Goal: Communication & Community: Answer question/provide support

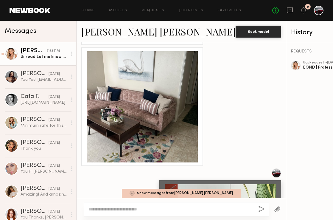
scroll to position [761, 0]
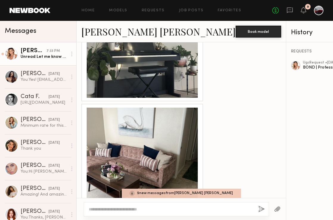
click at [287, 60] on div "REQUESTS ugc Request • [DATE] BOND | Professional Brand Introduction Video" at bounding box center [325, 131] width 76 height 178
click at [303, 63] on div "ugc Request • 08/07/2025" at bounding box center [328, 63] width 51 height 4
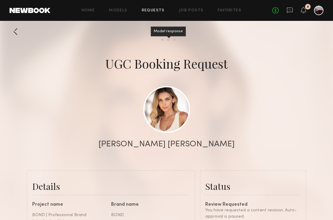
click at [168, 40] on div "Model response" at bounding box center [168, 39] width 2 height 2
click at [192, 9] on link "Job Posts" at bounding box center [191, 11] width 25 height 4
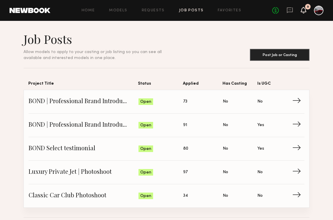
click at [304, 11] on icon at bounding box center [304, 10] width 5 height 4
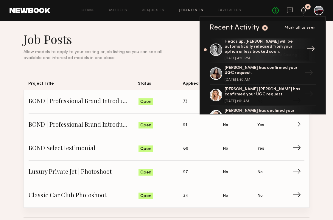
scroll to position [51, 0]
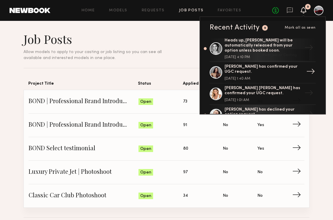
click at [257, 64] on div "Elke K. has confirmed your UGC request." at bounding box center [264, 69] width 78 height 10
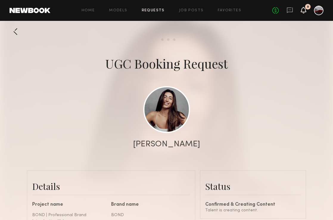
click at [304, 10] on icon at bounding box center [304, 10] width 5 height 4
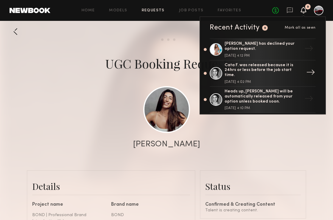
scroll to position [74, 0]
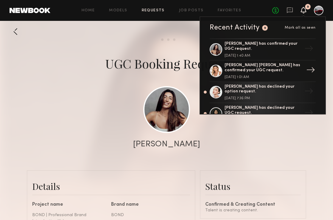
click at [243, 63] on div "Kacie Nicole M. has confirmed your UGC request." at bounding box center [264, 68] width 78 height 10
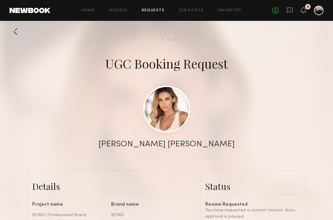
click at [162, 113] on link at bounding box center [166, 109] width 47 height 47
click at [304, 8] on icon at bounding box center [304, 10] width 5 height 4
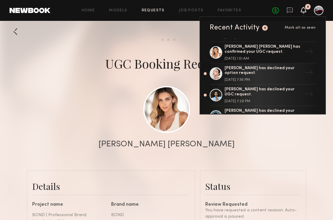
scroll to position [149, 0]
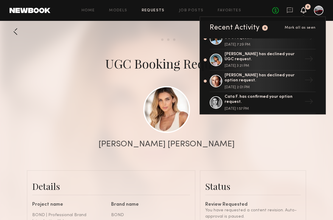
click at [71, 140] on div "[PERSON_NAME] [PERSON_NAME]" at bounding box center [166, 144] width 333 height 8
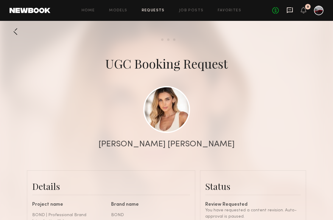
click at [291, 9] on icon at bounding box center [290, 10] width 7 height 7
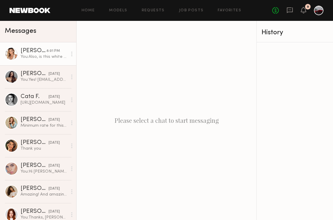
click at [36, 58] on div "You: Also, is this white background with the plant in your apartment?" at bounding box center [44, 57] width 47 height 6
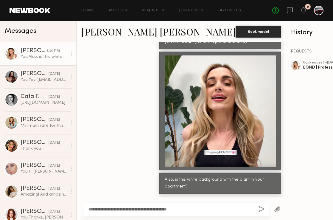
scroll to position [2077, 0]
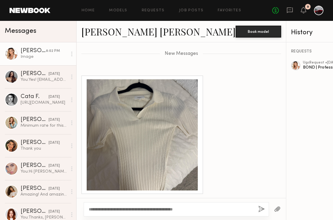
type textarea "**********"
drag, startPoint x: 196, startPoint y: 211, endPoint x: 91, endPoint y: 205, distance: 105.2
click at [91, 205] on div "**********" at bounding box center [177, 209] width 186 height 14
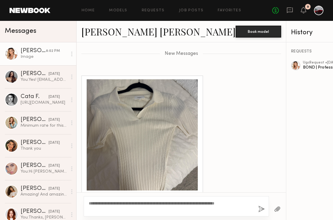
drag, startPoint x: 123, startPoint y: 209, endPoint x: 82, endPoint y: 194, distance: 43.9
click at [82, 194] on div "**********" at bounding box center [182, 206] width 210 height 28
type textarea "**********"
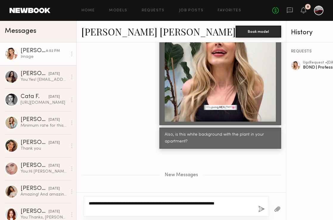
scroll to position [2082, 0]
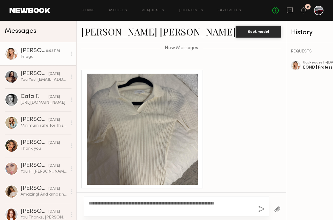
click at [34, 56] on div "Image" at bounding box center [44, 57] width 47 height 6
drag, startPoint x: 127, startPoint y: 209, endPoint x: 92, endPoint y: 195, distance: 37.1
click at [92, 195] on div "**********" at bounding box center [182, 206] width 210 height 28
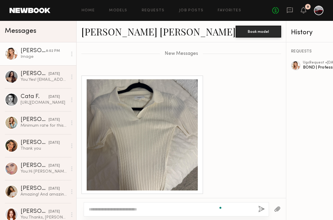
paste textarea "**********"
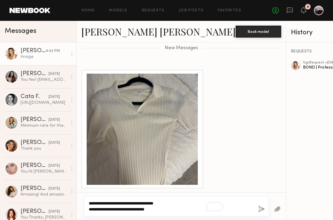
click at [89, 209] on textarea "**********" at bounding box center [156, 206] width 135 height 12
type textarea "**********"
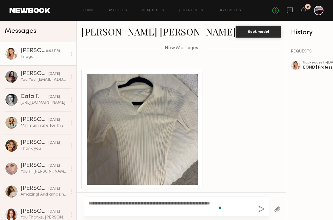
click at [259, 208] on button "button" at bounding box center [262, 209] width 7 height 7
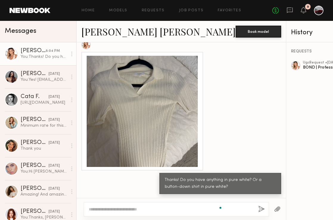
scroll to position [2060, 0]
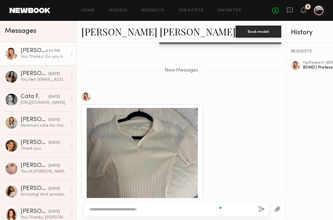
click at [85, 98] on div at bounding box center [86, 97] width 10 height 10
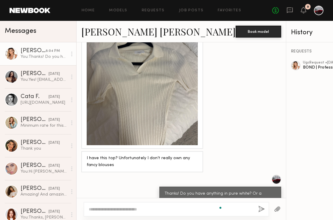
scroll to position [2164, 0]
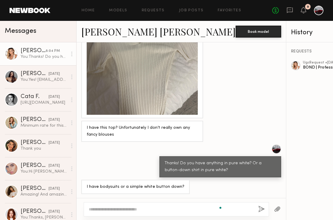
click at [121, 204] on div at bounding box center [177, 209] width 186 height 14
click at [116, 211] on textarea "To enrich screen reader interactions, please activate Accessibility in Grammarl…" at bounding box center [156, 209] width 135 height 6
type textarea "*"
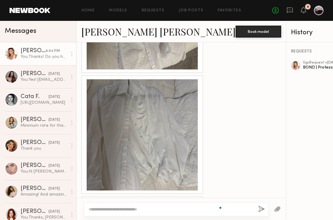
scroll to position [2449, 0]
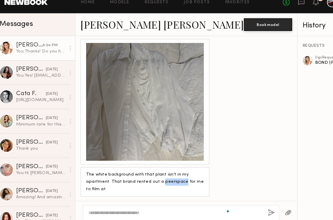
copy div "peerspace"
drag, startPoint x: 155, startPoint y: 178, endPoint x: 175, endPoint y: 180, distance: 19.8
click at [175, 180] on div "The white background with that plant isn’t in my apartment. That brand rented o…" at bounding box center [142, 180] width 111 height 21
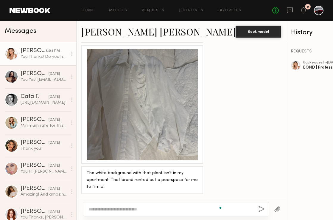
click at [106, 205] on div at bounding box center [177, 209] width 186 height 14
click at [98, 208] on textarea "To enrich screen reader interactions, please activate Accessibility in Grammarl…" at bounding box center [156, 209] width 135 height 6
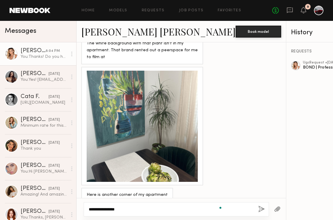
scroll to position [2587, 0]
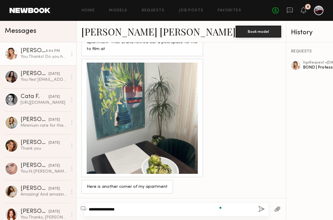
drag, startPoint x: 124, startPoint y: 210, endPoint x: 76, endPoint y: 208, distance: 48.1
click at [76, 208] on div "Messages Kacie Nicole M. 8:04 PM You: Thanks! Do you have anything in pure whit…" at bounding box center [166, 120] width 333 height 199
click at [103, 210] on textarea "**********" at bounding box center [156, 209] width 135 height 6
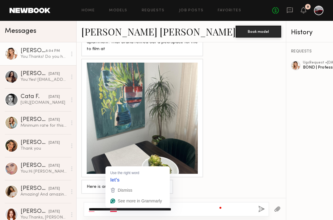
click at [116, 209] on textarea "**********" at bounding box center [156, 209] width 135 height 6
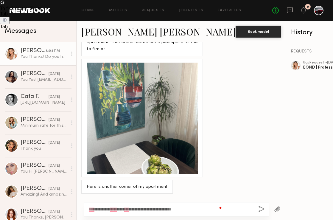
click at [120, 180] on div "Here is another corner of my apartment" at bounding box center [127, 187] width 92 height 14
click at [191, 210] on textarea "**********" at bounding box center [156, 209] width 135 height 6
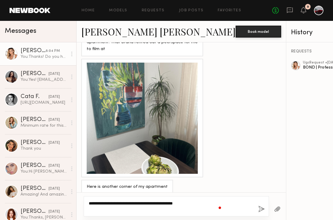
type textarea "**********"
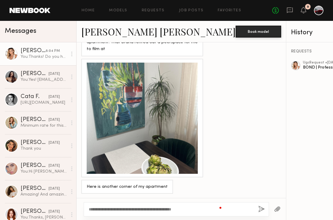
click at [259, 209] on button "button" at bounding box center [262, 209] width 7 height 7
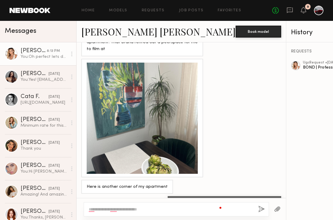
scroll to position [2603, 0]
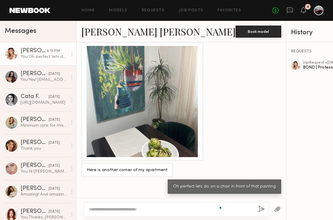
click at [274, 208] on button "button" at bounding box center [277, 209] width 7 height 7
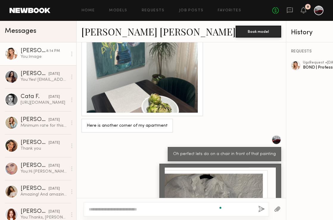
scroll to position [2736, 0]
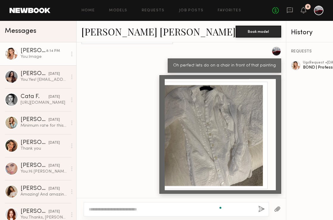
click at [104, 204] on div at bounding box center [177, 209] width 186 height 14
click at [99, 208] on textarea "To enrich screen reader interactions, please activate Accessibility in Grammarl…" at bounding box center [156, 209] width 135 height 6
type textarea "**********"
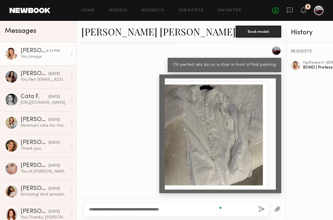
click at [259, 206] on button "button" at bounding box center [262, 209] width 7 height 7
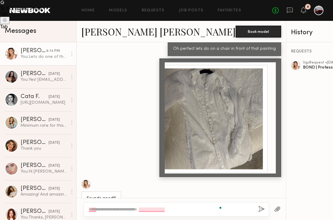
scroll to position [2782, 0]
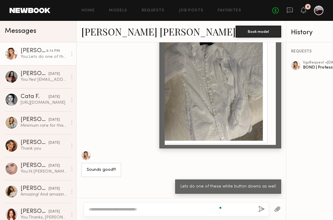
click at [132, 208] on textarea "To enrich screen reader interactions, please activate Accessibility in Grammarl…" at bounding box center [156, 209] width 135 height 6
click at [175, 208] on textarea "**********" at bounding box center [156, 209] width 135 height 6
click at [196, 209] on textarea "**********" at bounding box center [156, 209] width 135 height 6
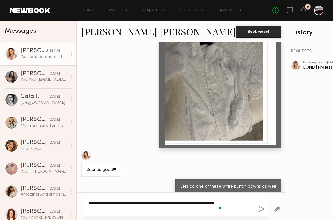
click at [208, 203] on textarea "**********" at bounding box center [156, 206] width 135 height 12
click at [155, 210] on textarea "**********" at bounding box center [156, 206] width 135 height 12
type textarea "**********"
click at [259, 210] on button "button" at bounding box center [262, 209] width 7 height 7
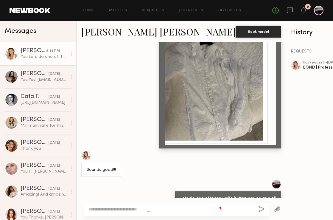
scroll to position [2817, 0]
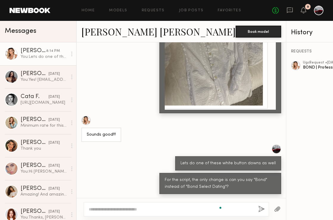
click at [120, 206] on div at bounding box center [177, 209] width 186 height 14
click at [109, 209] on textarea "To enrich screen reader interactions, please activate Accessibility in Grammarl…" at bounding box center [156, 209] width 135 height 6
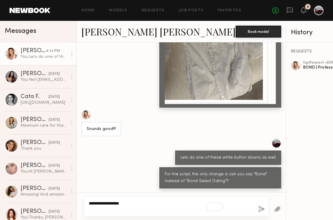
type textarea "**********"
click at [259, 209] on button "button" at bounding box center [262, 209] width 7 height 7
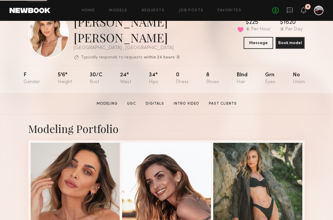
scroll to position [30, 0]
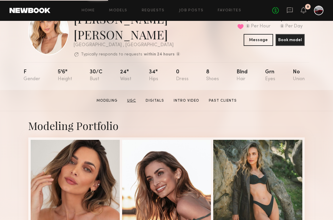
click at [132, 98] on link "UGC" at bounding box center [132, 100] width 14 height 5
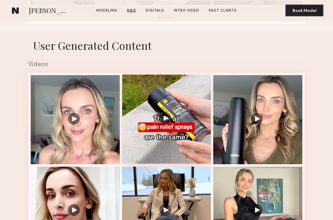
scroll to position [531, 0]
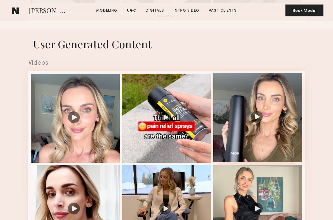
click at [225, 91] on div at bounding box center [258, 117] width 89 height 89
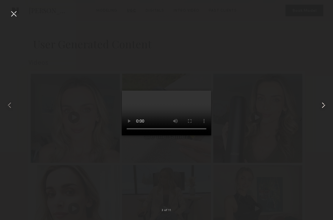
click at [323, 104] on common-icon at bounding box center [324, 106] width 10 height 10
click at [155, 127] on video at bounding box center [166, 113] width 89 height 45
click at [12, 12] on div at bounding box center [14, 14] width 10 height 10
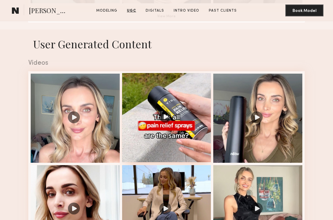
scroll to position [640, 0]
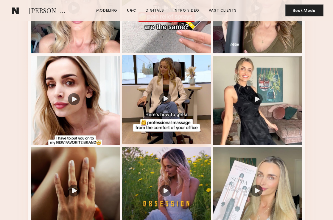
click at [159, 72] on div at bounding box center [166, 99] width 89 height 89
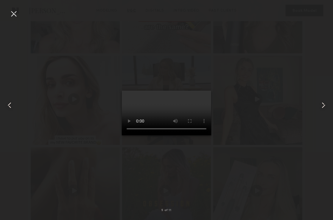
click at [13, 15] on div at bounding box center [14, 14] width 10 height 10
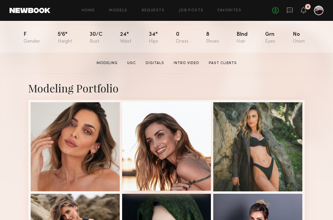
scroll to position [0, 0]
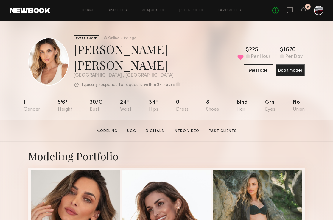
click at [54, 57] on div at bounding box center [48, 62] width 41 height 48
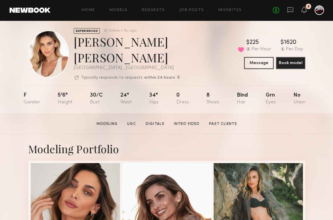
scroll to position [7, 0]
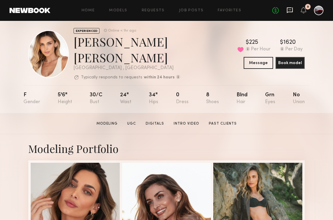
click at [289, 10] on icon at bounding box center [290, 10] width 7 height 7
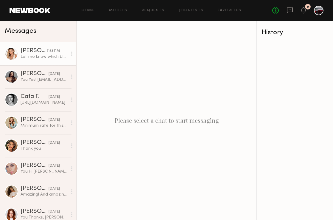
click at [44, 52] on div "Kacie Nicole M." at bounding box center [34, 51] width 26 height 6
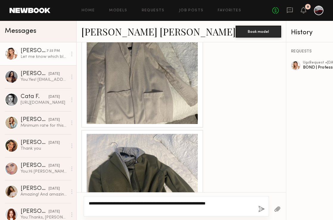
scroll to position [2007, 0]
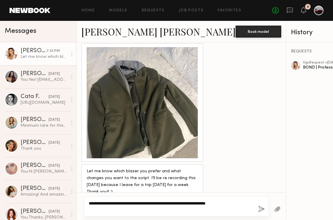
click at [101, 207] on textarea "**********" at bounding box center [156, 206] width 135 height 12
click at [100, 208] on textarea "**********" at bounding box center [156, 206] width 135 height 12
click at [146, 209] on textarea "**********" at bounding box center [156, 206] width 135 height 12
click at [197, 202] on textarea "**********" at bounding box center [156, 206] width 135 height 12
click at [223, 203] on textarea "**********" at bounding box center [156, 206] width 135 height 12
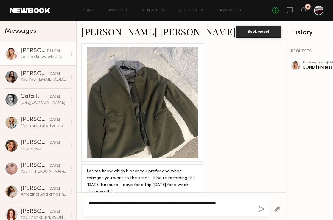
type textarea "**********"
click at [259, 208] on button "button" at bounding box center [262, 209] width 7 height 7
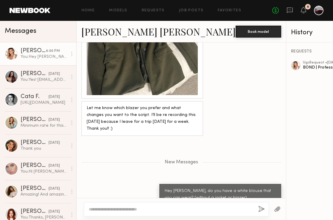
click at [274, 208] on button "button" at bounding box center [277, 209] width 7 height 7
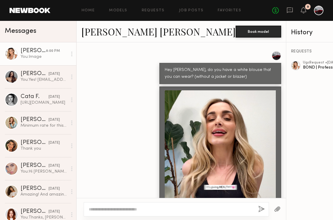
click at [96, 210] on textarea at bounding box center [156, 209] width 135 height 6
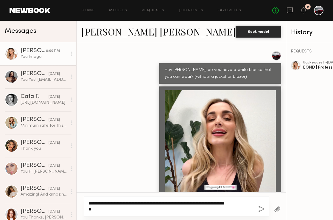
drag, startPoint x: 123, startPoint y: 209, endPoint x: 212, endPoint y: 205, distance: 89.6
click at [212, 205] on textarea "**********" at bounding box center [156, 206] width 135 height 12
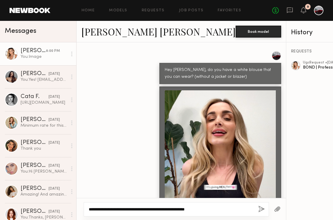
type textarea "**********"
click at [259, 209] on button "button" at bounding box center [262, 209] width 7 height 7
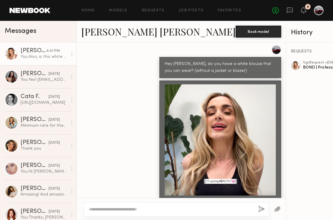
scroll to position [2227, 0]
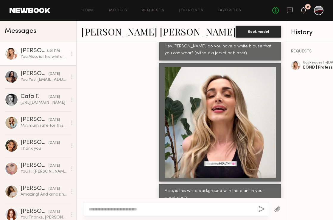
click at [301, 9] on icon at bounding box center [303, 10] width 5 height 7
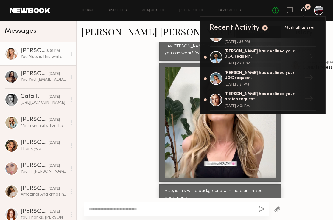
scroll to position [135, 0]
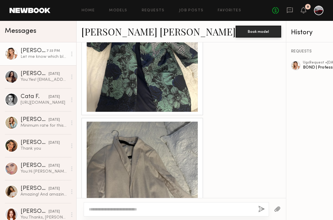
scroll to position [2046, 0]
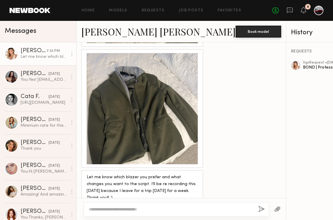
click at [112, 207] on textarea at bounding box center [171, 209] width 165 height 6
type textarea "**********"
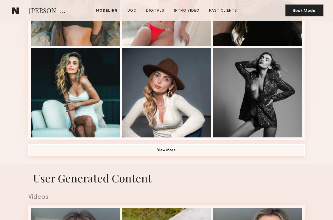
scroll to position [412, 0]
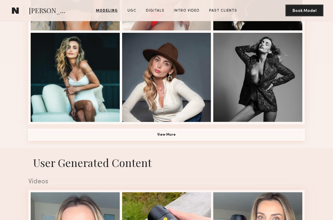
click at [150, 129] on button "View More" at bounding box center [166, 135] width 277 height 12
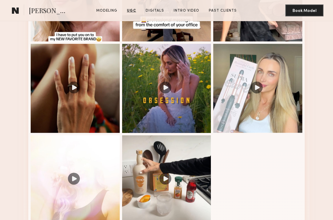
scroll to position [1244, 0]
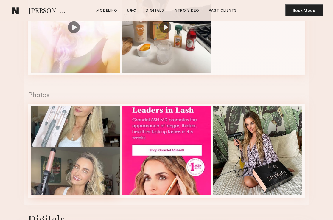
click at [74, 120] on div at bounding box center [75, 150] width 89 height 89
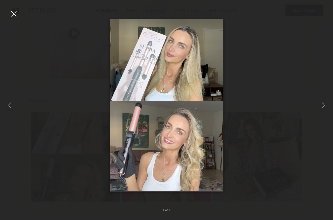
scroll to position [1237, 0]
click at [322, 105] on common-icon at bounding box center [324, 106] width 10 height 10
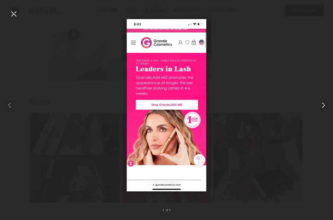
click at [322, 105] on common-icon at bounding box center [324, 106] width 10 height 10
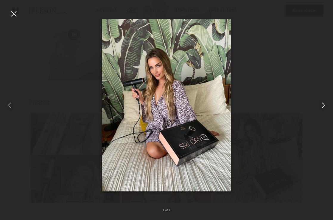
click at [322, 105] on common-icon at bounding box center [324, 106] width 10 height 10
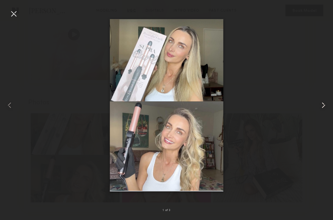
click at [322, 105] on common-icon at bounding box center [324, 106] width 10 height 10
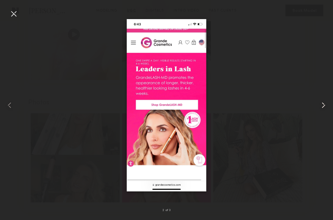
click at [322, 105] on common-icon at bounding box center [324, 106] width 10 height 10
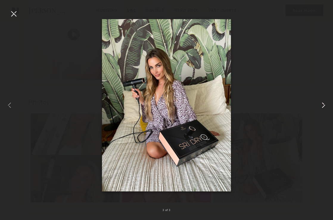
click at [322, 105] on common-icon at bounding box center [324, 106] width 10 height 10
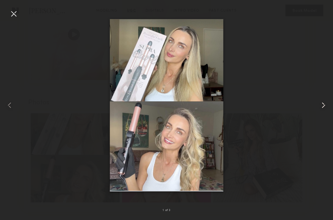
click at [322, 105] on common-icon at bounding box center [324, 106] width 10 height 10
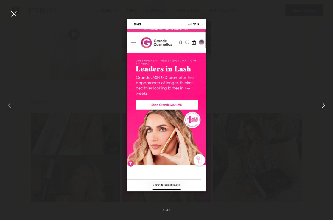
click at [322, 105] on common-icon at bounding box center [324, 106] width 10 height 10
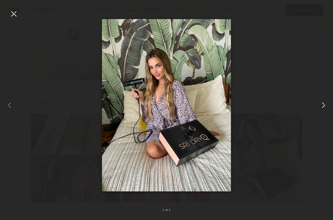
click at [322, 105] on common-icon at bounding box center [324, 106] width 10 height 10
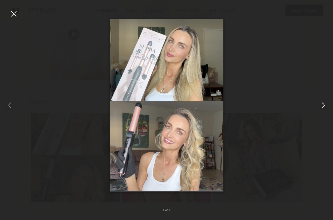
click at [322, 105] on common-icon at bounding box center [324, 106] width 10 height 10
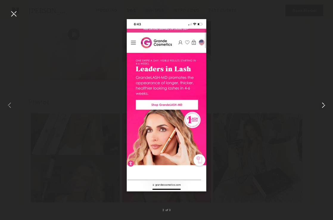
click at [322, 105] on common-icon at bounding box center [324, 106] width 10 height 10
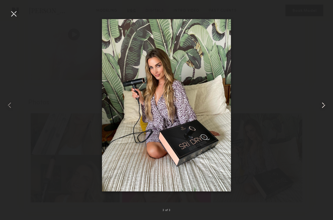
click at [322, 105] on common-icon at bounding box center [324, 106] width 10 height 10
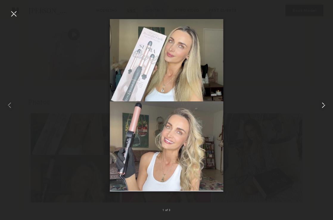
click at [322, 105] on common-icon at bounding box center [324, 106] width 10 height 10
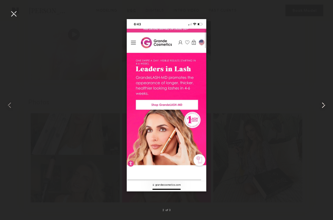
click at [322, 105] on common-icon at bounding box center [324, 106] width 10 height 10
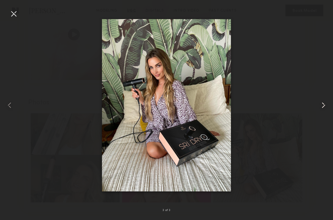
click at [322, 105] on common-icon at bounding box center [324, 106] width 10 height 10
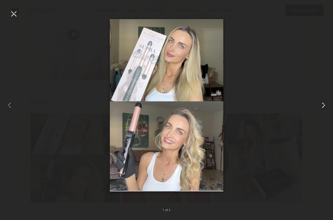
click at [322, 105] on common-icon at bounding box center [324, 106] width 10 height 10
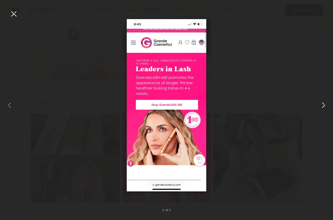
click at [322, 105] on common-icon at bounding box center [324, 106] width 10 height 10
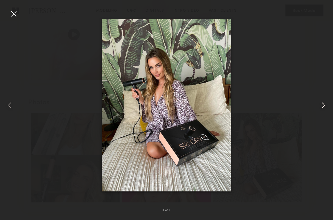
click at [322, 105] on common-icon at bounding box center [324, 106] width 10 height 10
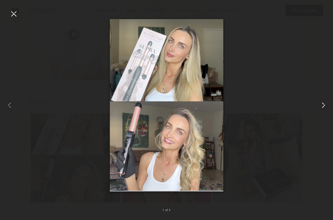
click at [322, 105] on common-icon at bounding box center [324, 106] width 10 height 10
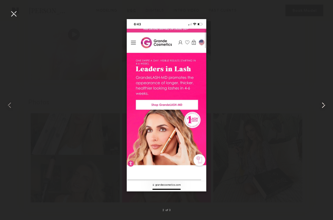
click at [322, 105] on common-icon at bounding box center [324, 106] width 10 height 10
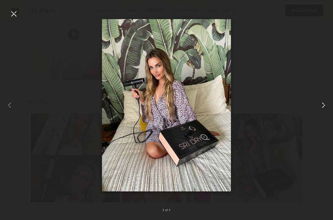
click at [322, 105] on common-icon at bounding box center [324, 106] width 10 height 10
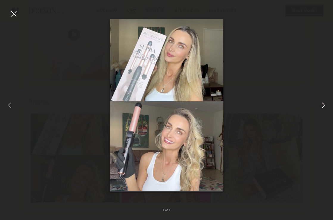
click at [322, 105] on common-icon at bounding box center [324, 106] width 10 height 10
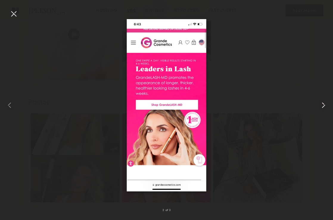
click at [322, 105] on common-icon at bounding box center [324, 106] width 10 height 10
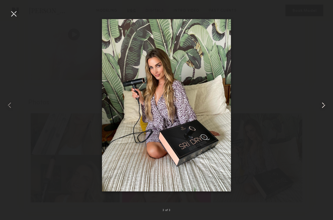
click at [322, 105] on common-icon at bounding box center [324, 106] width 10 height 10
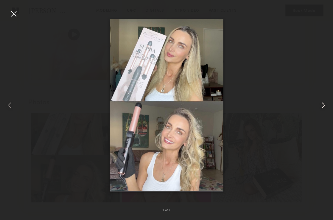
click at [322, 105] on common-icon at bounding box center [324, 106] width 10 height 10
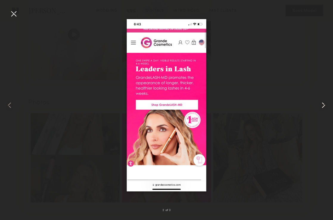
click at [322, 105] on common-icon at bounding box center [324, 106] width 10 height 10
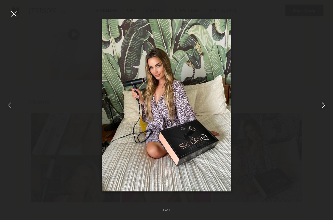
click at [322, 105] on common-icon at bounding box center [324, 106] width 10 height 10
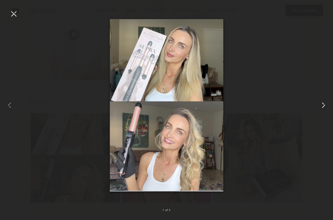
click at [322, 105] on common-icon at bounding box center [324, 106] width 10 height 10
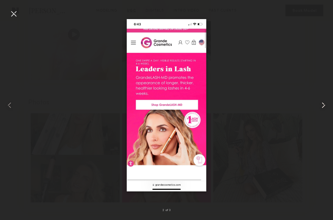
click at [322, 105] on common-icon at bounding box center [324, 106] width 10 height 10
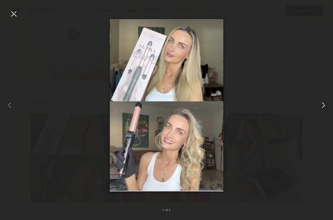
click at [322, 105] on common-icon at bounding box center [324, 106] width 10 height 10
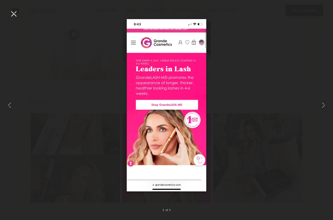
click at [13, 15] on div at bounding box center [14, 14] width 10 height 10
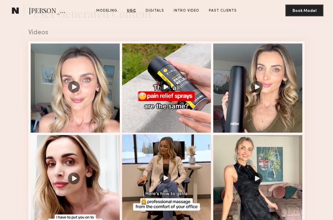
scroll to position [909, 0]
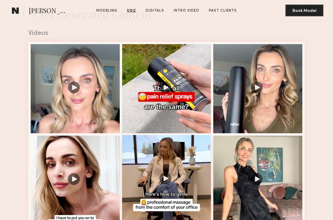
click at [158, 147] on div at bounding box center [166, 179] width 89 height 89
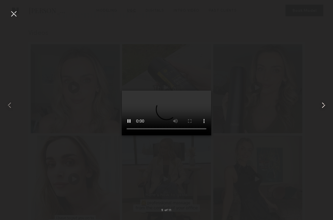
click at [324, 104] on common-icon at bounding box center [324, 106] width 10 height 10
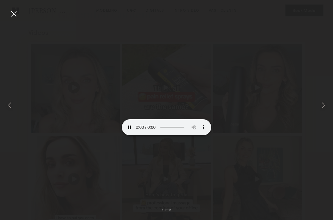
click at [9, 16] on div at bounding box center [14, 14] width 10 height 10
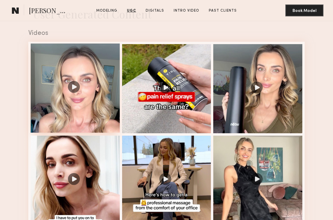
click at [95, 54] on div at bounding box center [75, 88] width 89 height 89
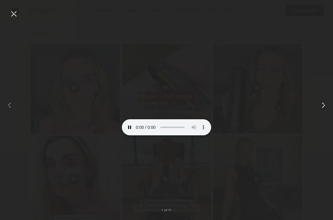
click at [325, 102] on common-icon at bounding box center [324, 106] width 10 height 10
click at [325, 103] on common-icon at bounding box center [324, 106] width 10 height 10
click at [11, 101] on common-icon at bounding box center [10, 106] width 10 height 10
click at [136, 91] on video at bounding box center [166, 113] width 89 height 45
